Goal: Browse casually

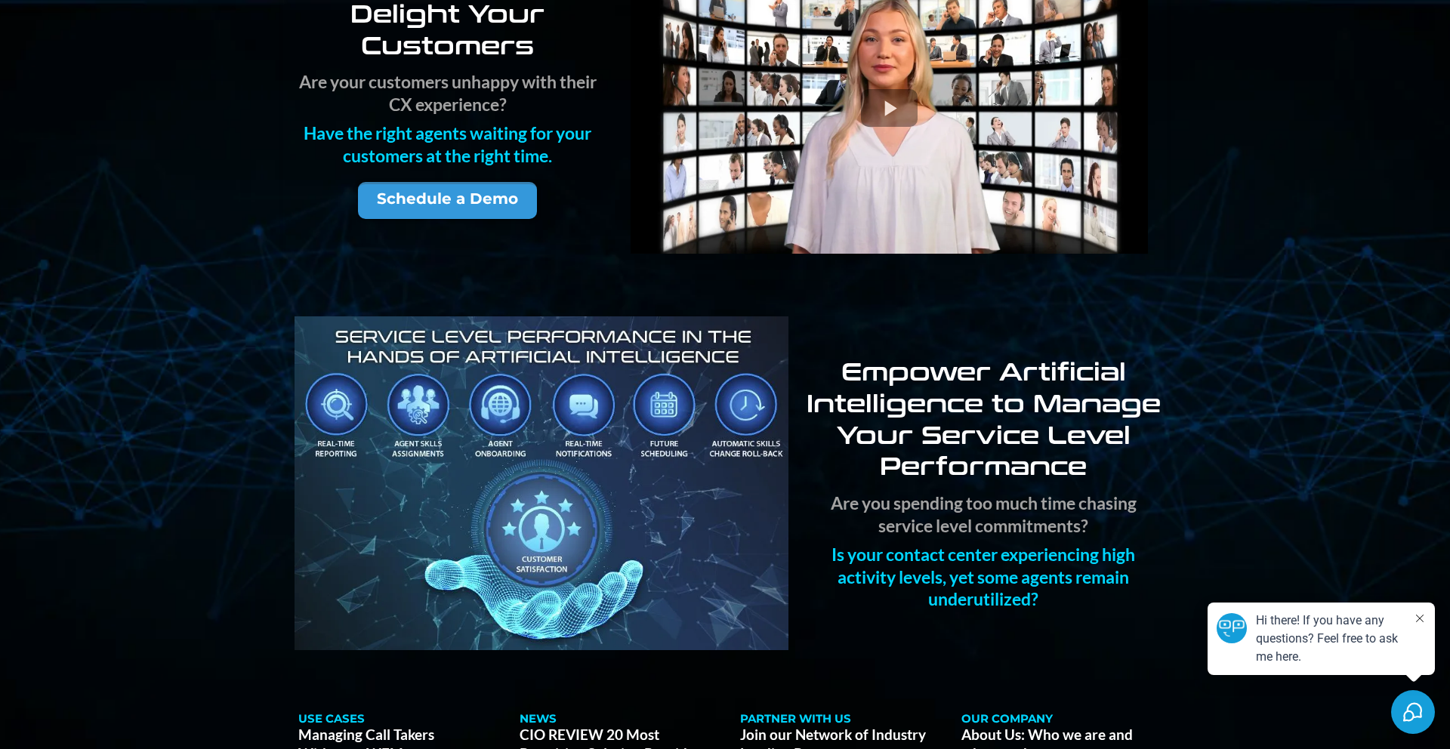
scroll to position [523, 0]
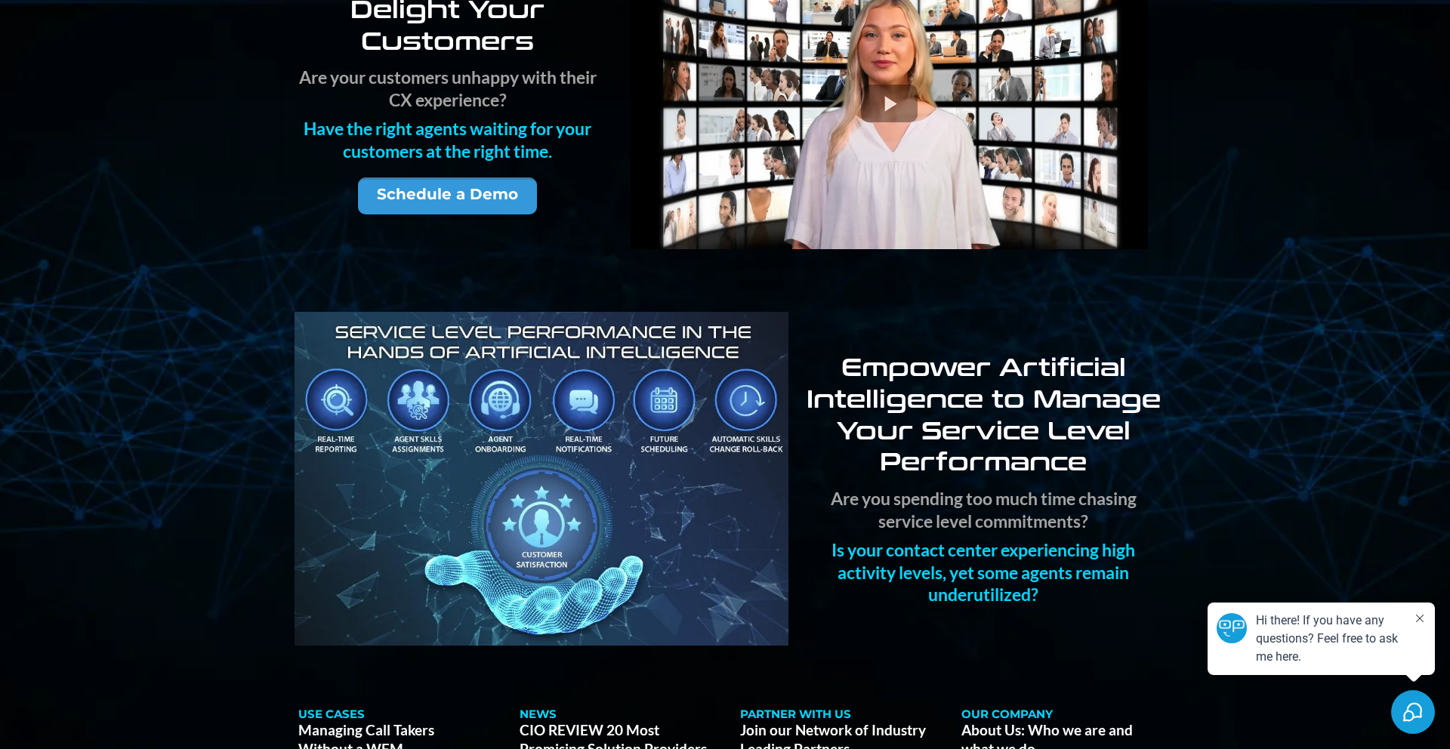
drag, startPoint x: 336, startPoint y: 246, endPoint x: 86, endPoint y: 279, distance: 252.1
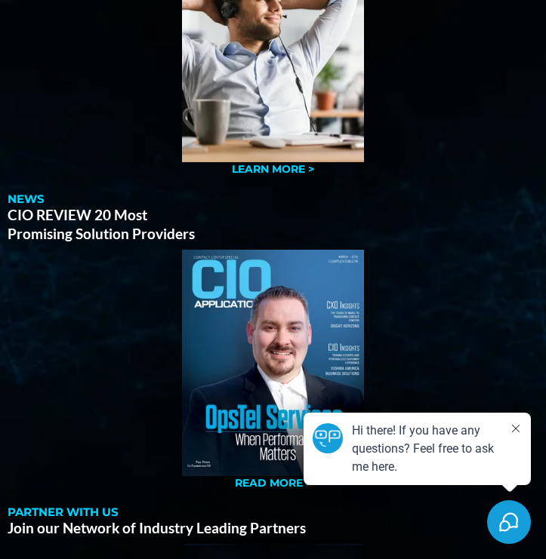
scroll to position [1825, 0]
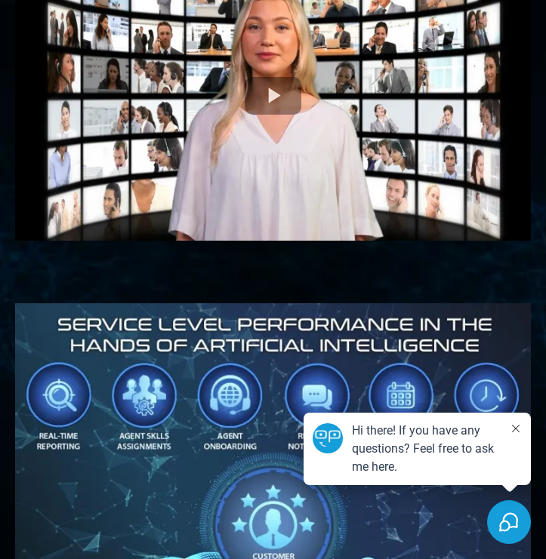
scroll to position [0, 0]
